Goal: Navigation & Orientation: Find specific page/section

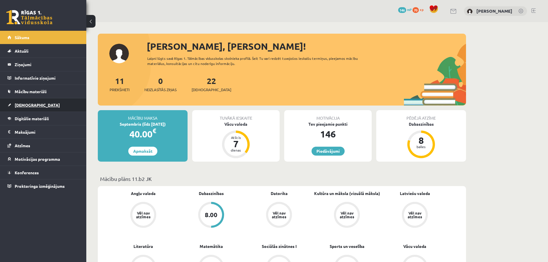
click at [40, 102] on link "[DEMOGRAPHIC_DATA]" at bounding box center [43, 104] width 72 height 13
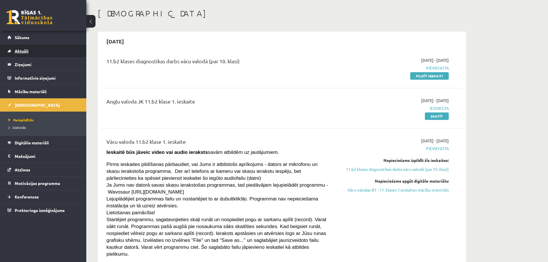
scroll to position [29, 0]
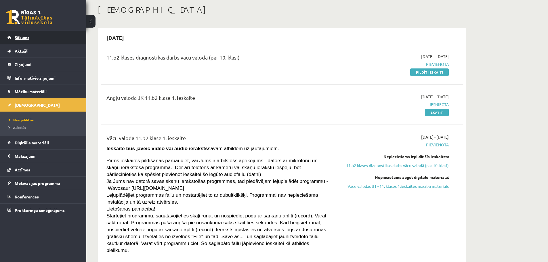
click at [26, 40] on link "Sākums" at bounding box center [43, 37] width 72 height 13
